Goal: Find specific page/section

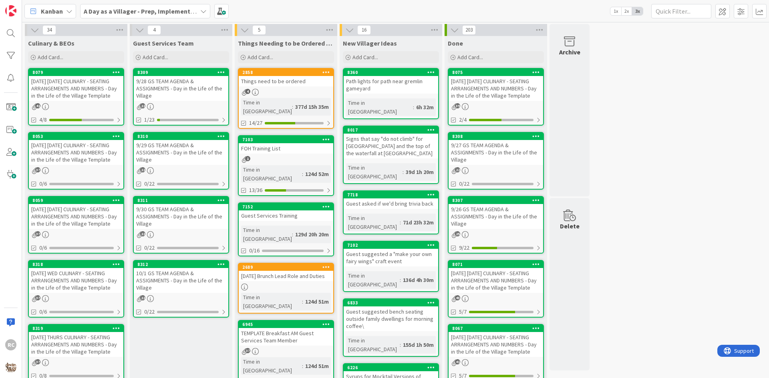
click at [84, 87] on div "[DATE] [DATE] CULINARY - SEATING ARRANGEMENTS AND NUMBERS - Day in the Life of …" at bounding box center [76, 88] width 94 height 25
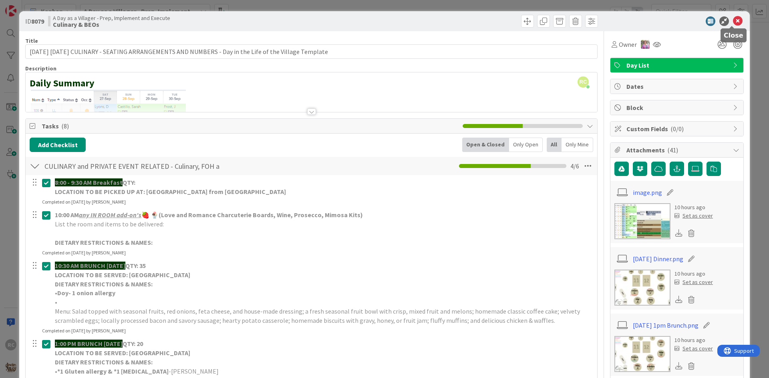
click at [733, 20] on icon at bounding box center [738, 21] width 10 height 10
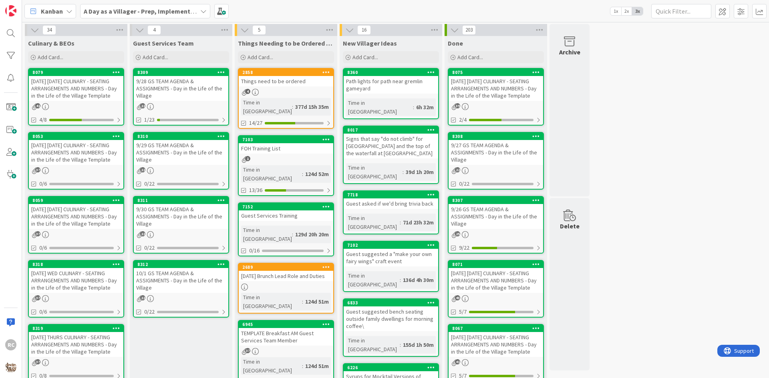
click at [86, 159] on div "[DATE] [DATE] CULINARY - SEATING ARRANGEMENTS AND NUMBERS - Day in the Life of …" at bounding box center [76, 152] width 94 height 25
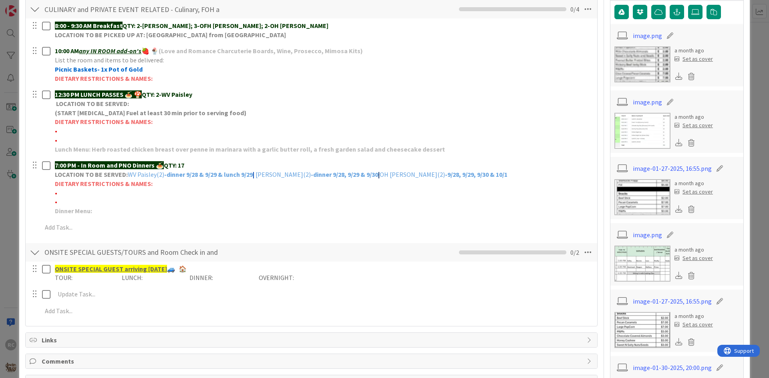
scroll to position [200, 0]
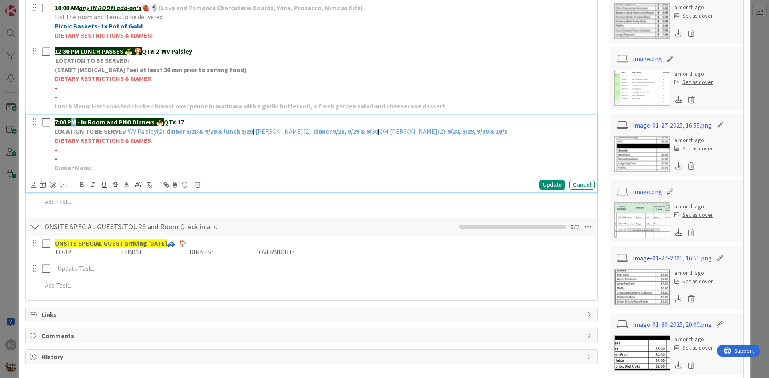
click at [72, 122] on strong "7:00 PM - In Room and PNO Dinners 🍝" at bounding box center [109, 122] width 109 height 8
click at [67, 121] on strong "7:00 PM - In Room and PNO Dinners 🍝" at bounding box center [109, 122] width 109 height 8
click at [55, 121] on strong "7:00 PM - In Room and PNO Dinners 🍝" at bounding box center [109, 122] width 109 height 8
click at [285, 161] on p "•" at bounding box center [323, 158] width 536 height 9
click at [579, 186] on div "Cancel" at bounding box center [582, 185] width 26 height 10
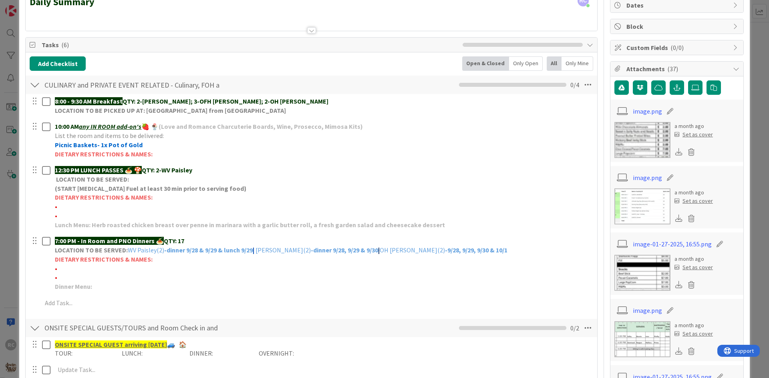
scroll to position [0, 0]
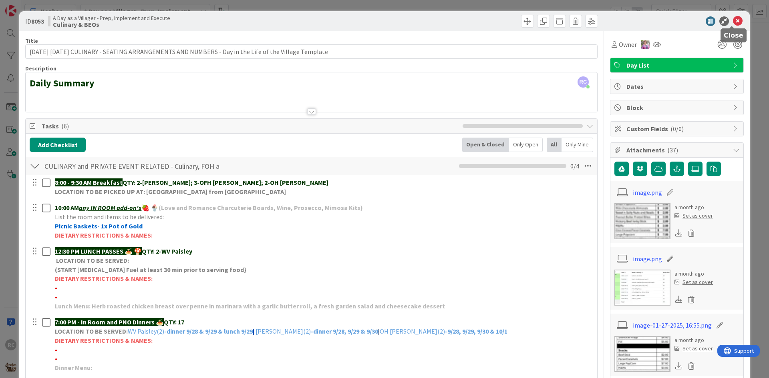
click at [735, 18] on icon at bounding box center [738, 21] width 10 height 10
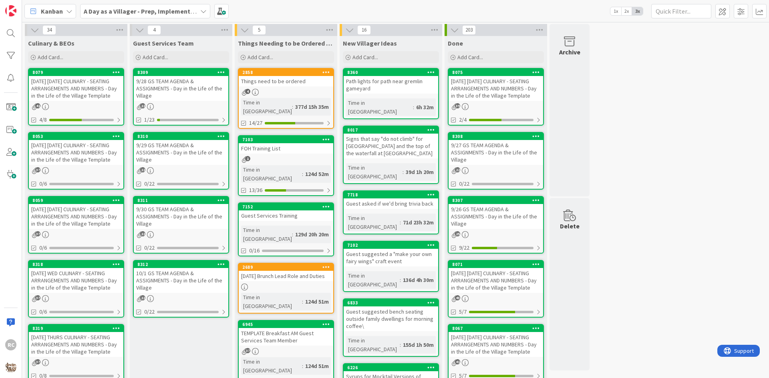
click at [77, 86] on div "[DATE] [DATE] CULINARY - SEATING ARRANGEMENTS AND NUMBERS - Day in the Life of …" at bounding box center [76, 88] width 94 height 25
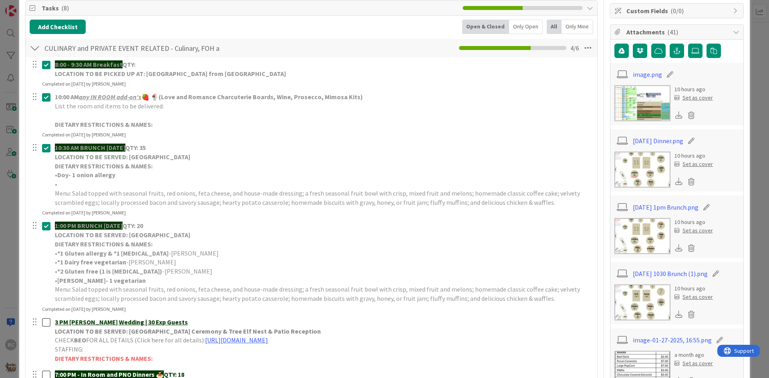
scroll to position [120, 0]
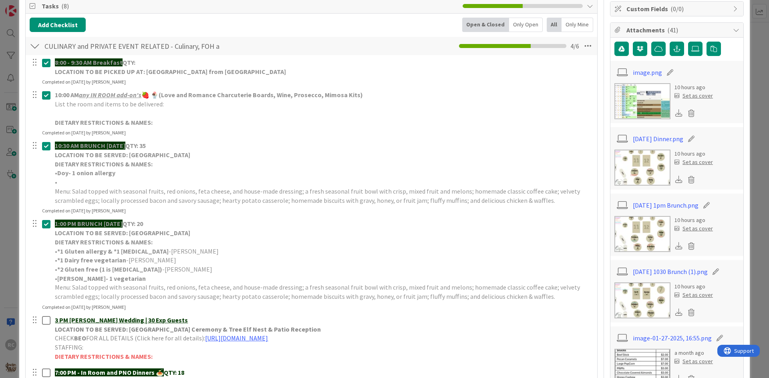
click at [646, 164] on img at bounding box center [642, 168] width 56 height 36
